Goal: Task Accomplishment & Management: Manage account settings

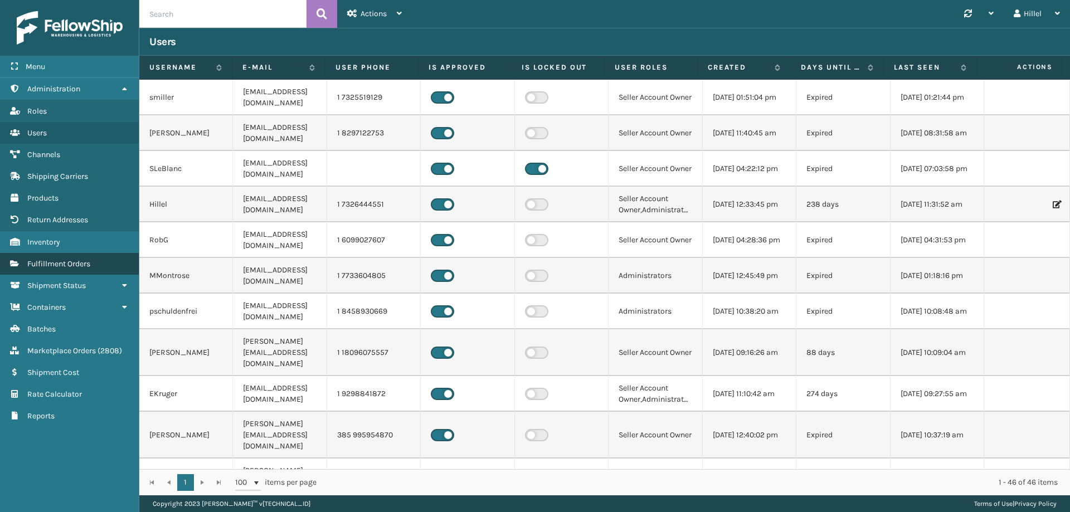
click at [96, 259] on link "Fulfillment Orders" at bounding box center [69, 264] width 139 height 22
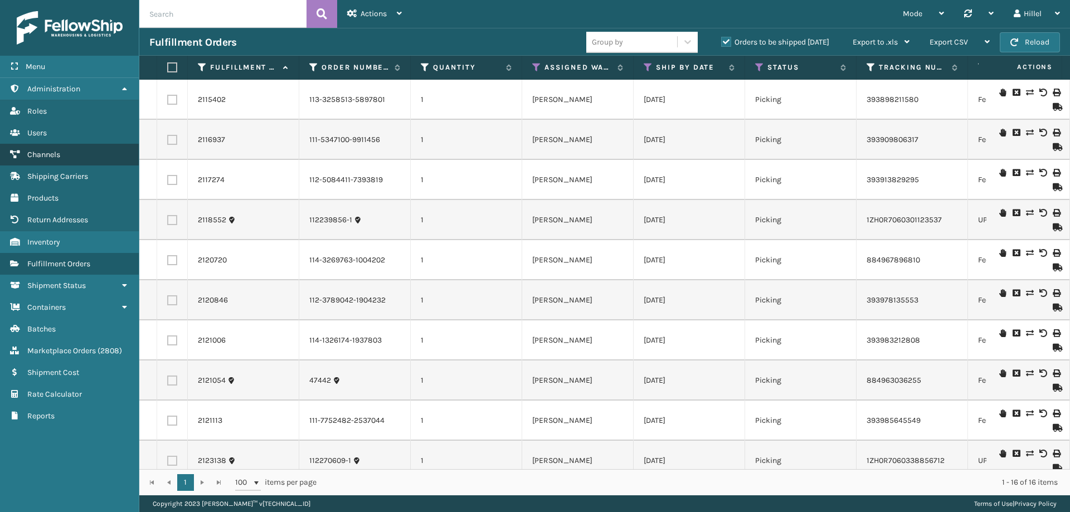
click at [48, 151] on span "Channels" at bounding box center [43, 154] width 33 height 9
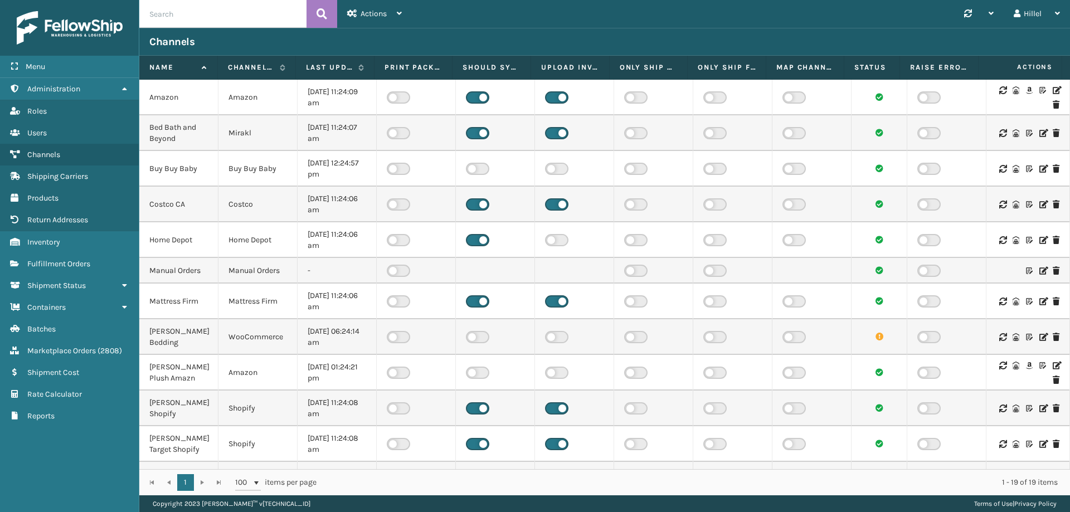
click at [1052, 90] on icon at bounding box center [1055, 90] width 7 height 8
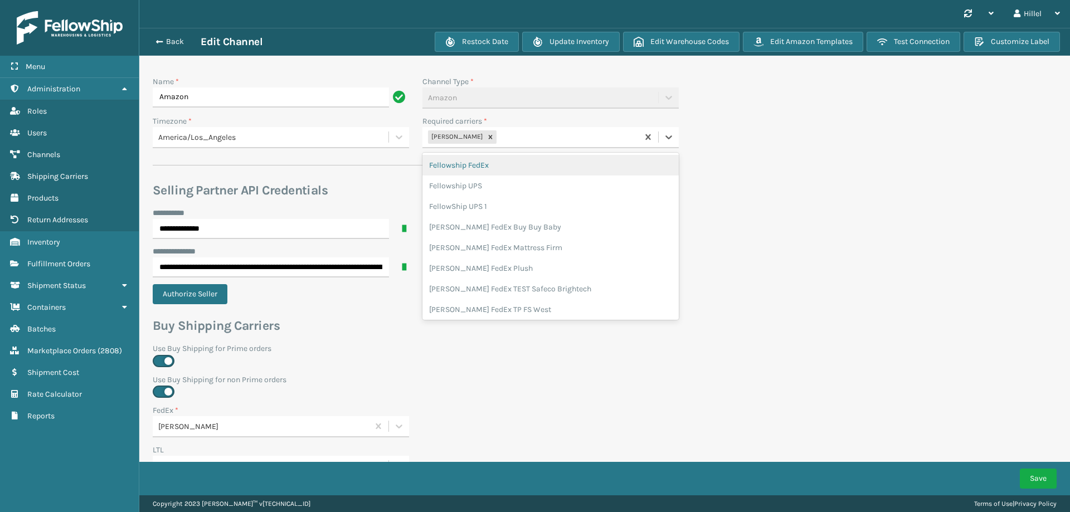
click at [501, 135] on div "[PERSON_NAME]" at bounding box center [530, 137] width 216 height 18
type input "whit"
click at [514, 162] on div "[PERSON_NAME] UPS Whitestone" at bounding box center [550, 165] width 256 height 21
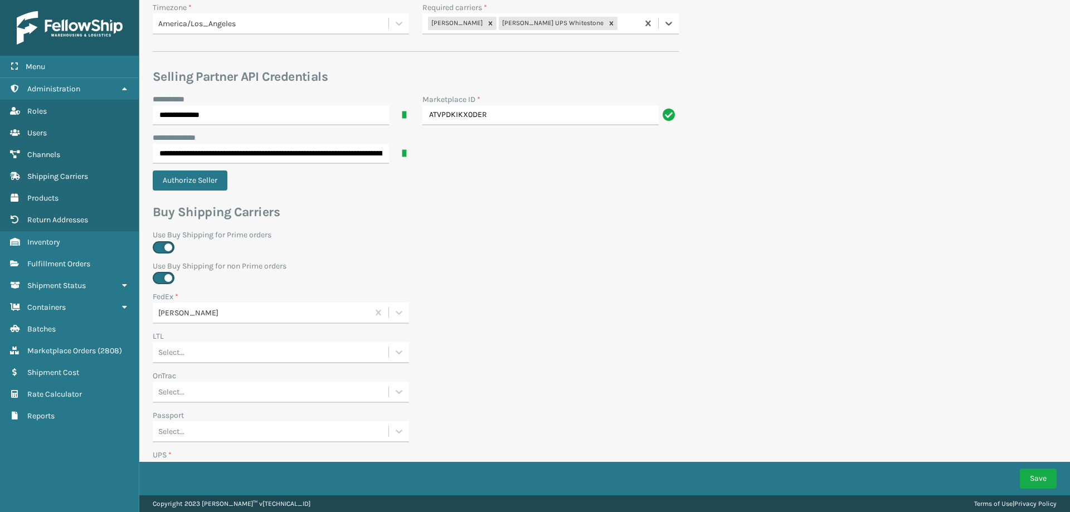
scroll to position [223, 0]
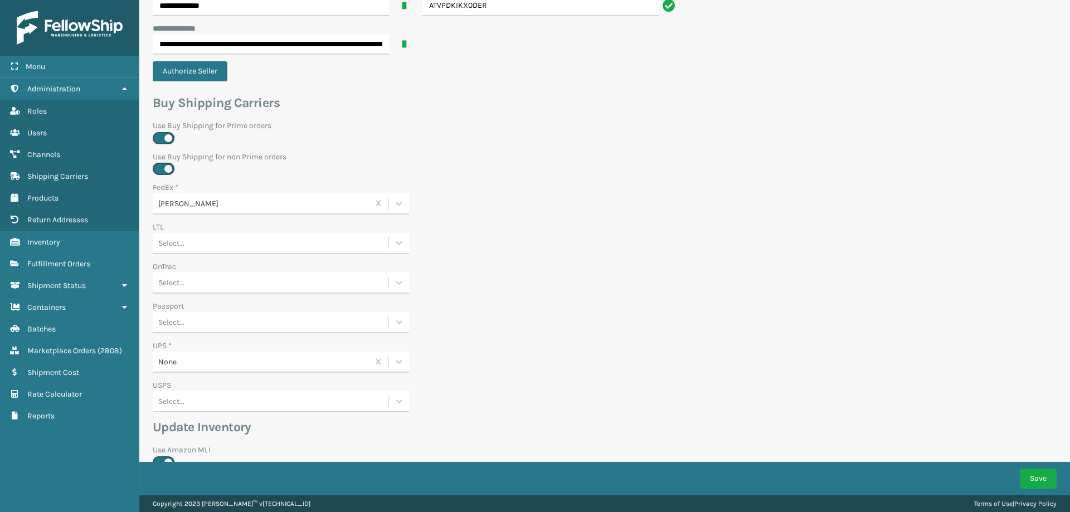
click at [186, 357] on div "None" at bounding box center [263, 362] width 211 height 12
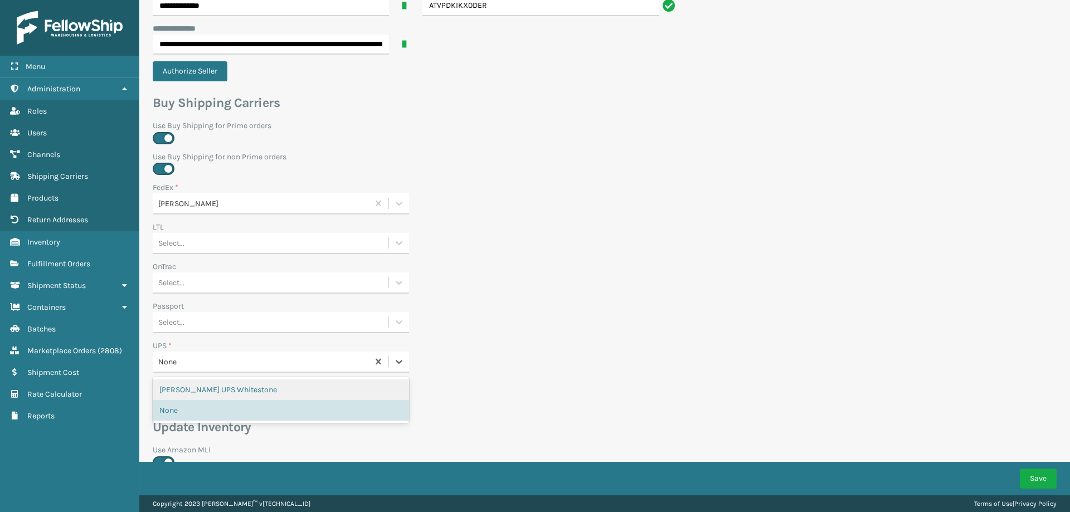
click at [191, 385] on div "[PERSON_NAME] UPS Whitestone" at bounding box center [281, 389] width 256 height 21
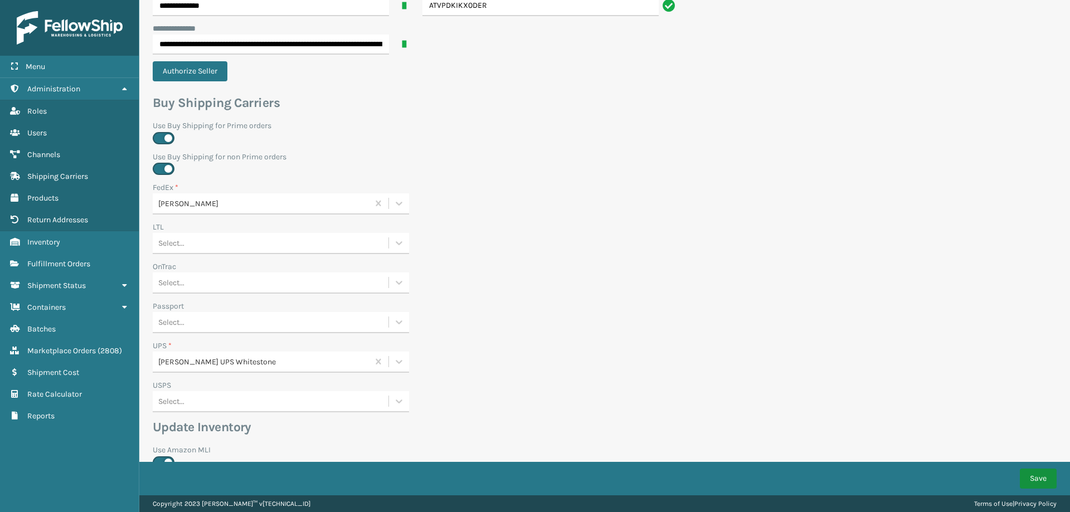
click at [1036, 475] on button "Save" at bounding box center [1038, 479] width 37 height 20
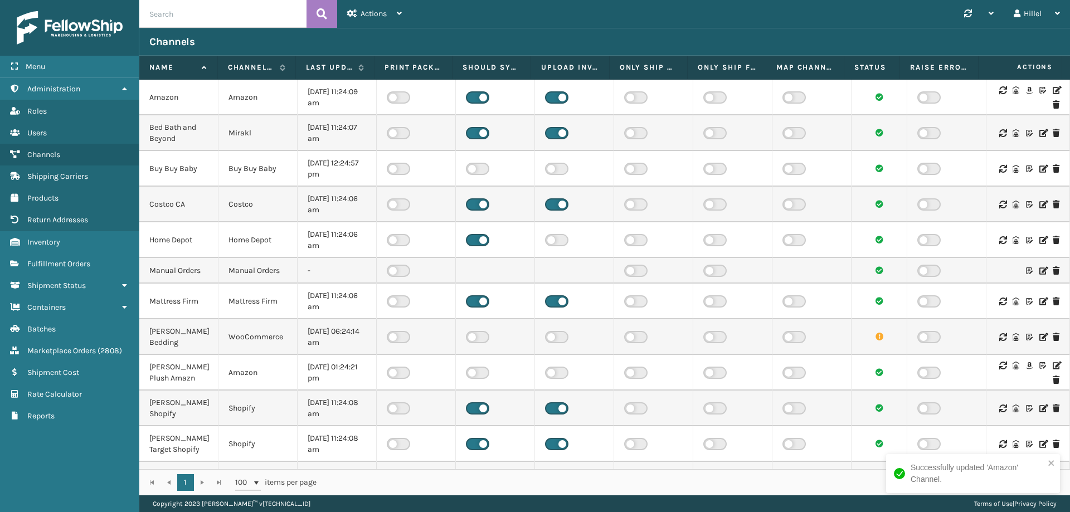
click at [1052, 90] on icon at bounding box center [1055, 90] width 7 height 8
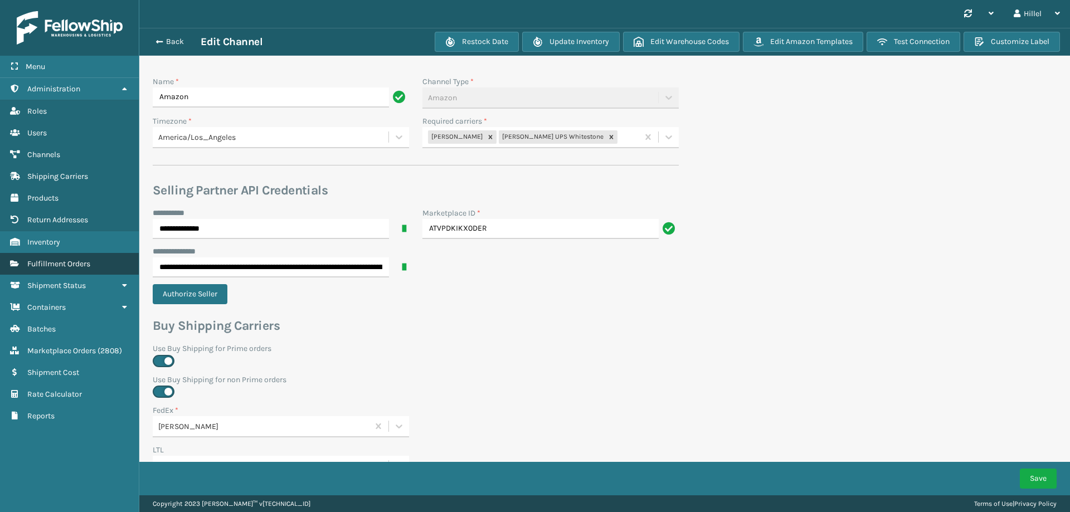
click at [60, 258] on link "Fulfillment Orders" at bounding box center [69, 264] width 139 height 22
